Goal: Transaction & Acquisition: Purchase product/service

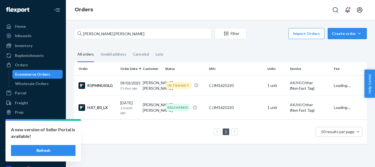
click at [337, 33] on div "Create order" at bounding box center [347, 33] width 31 height 5
click at [344, 45] on span "Ecommerce order" at bounding box center [351, 47] width 34 height 4
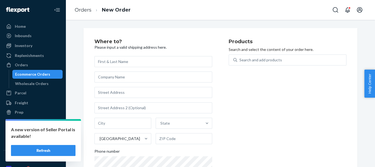
type input "I run a combat sports commentary page on Facebook with over 3.1 million followe…"
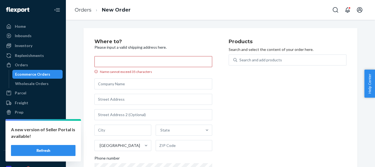
click at [138, 63] on input "I run a combat sports commentary page on Facebook with over 3.1 million followe…" at bounding box center [153, 61] width 118 height 11
paste input "[PERSON_NAME]"
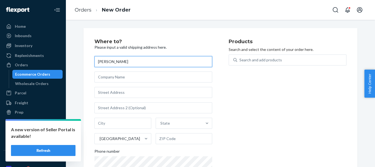
type input "[PERSON_NAME]"
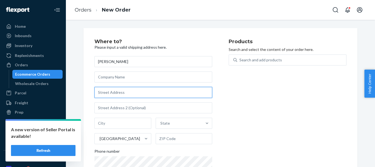
click at [118, 93] on input "text" at bounding box center [153, 92] width 118 height 11
paste input "[STREET_ADDRESS]"
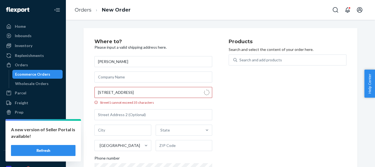
type input "11 [PERSON_NAME]"
type input "Houghton le Spring"
type input "DH4 5AE"
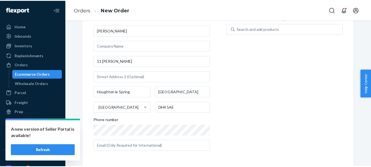
scroll to position [31, 0]
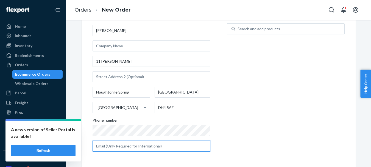
click at [132, 147] on input "text" at bounding box center [152, 145] width 118 height 11
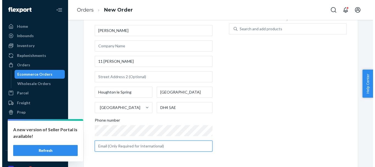
scroll to position [0, 0]
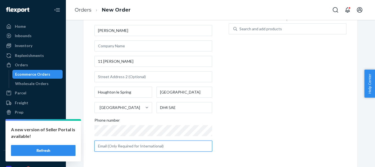
paste input "[PERSON_NAME][EMAIL_ADDRESS][DOMAIN_NAME]"
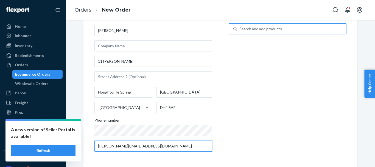
type input "[PERSON_NAME][EMAIL_ADDRESS][DOMAIN_NAME]"
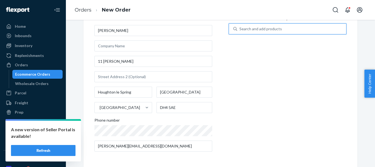
click at [265, 29] on div "Search and add products" at bounding box center [260, 28] width 43 height 5
click at [240, 29] on input "0 results available. Use Up and Down to choose options, press Enter to select t…" at bounding box center [239, 28] width 1 height 5
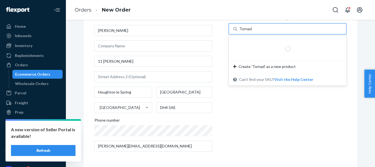
type input "Tornado"
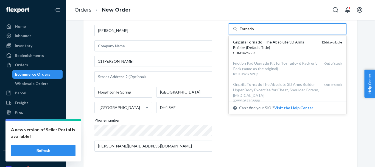
click at [273, 48] on div "Gripzilla Tornado - The Absolute 3D Arms Builder (Default Title)" at bounding box center [275, 44] width 84 height 11
click at [254, 32] on input "Tornado" at bounding box center [246, 28] width 15 height 5
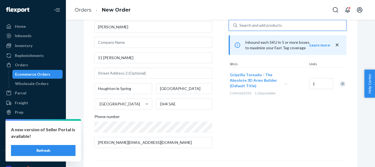
scroll to position [18, 0]
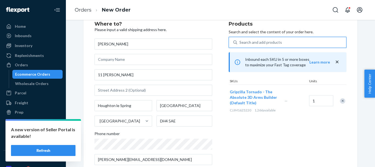
click at [261, 40] on div "Search and add products" at bounding box center [260, 42] width 43 height 5
click at [240, 40] on input "0 results available. Use Up and Down to choose options, press Enter to select t…" at bounding box center [239, 42] width 1 height 5
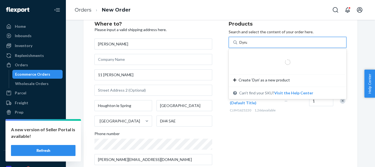
type input "Dynamo"
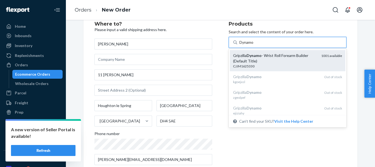
click at [271, 57] on div "Gripzilla Dynamo - Wrist Roll Forearm Builder (Default Title)" at bounding box center [275, 58] width 84 height 11
click at [254, 45] on input "Dynamo" at bounding box center [246, 42] width 15 height 5
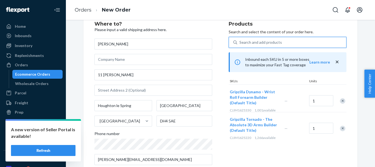
scroll to position [105, 0]
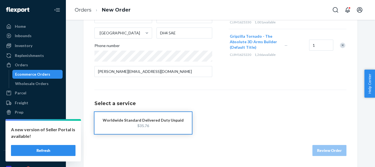
click at [177, 128] on button "Worldwide Standard Delivered Duty Unpaid $35.76" at bounding box center [142, 123] width 97 height 22
click at [337, 152] on button "Review Order" at bounding box center [329, 150] width 34 height 11
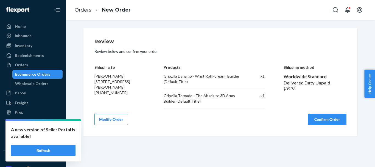
click at [331, 120] on button "Confirm Order" at bounding box center [327, 119] width 38 height 11
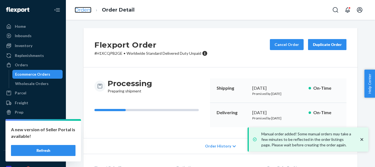
click at [85, 9] on link "Orders" at bounding box center [83, 10] width 17 height 6
